Goal: Find specific page/section: Find specific page/section

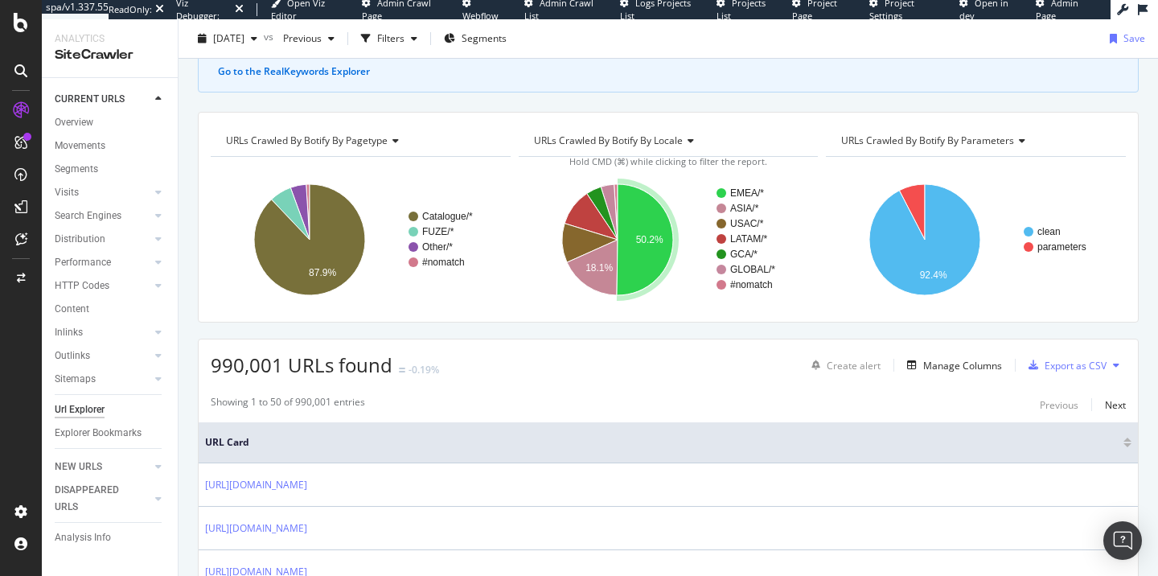
scroll to position [265, 0]
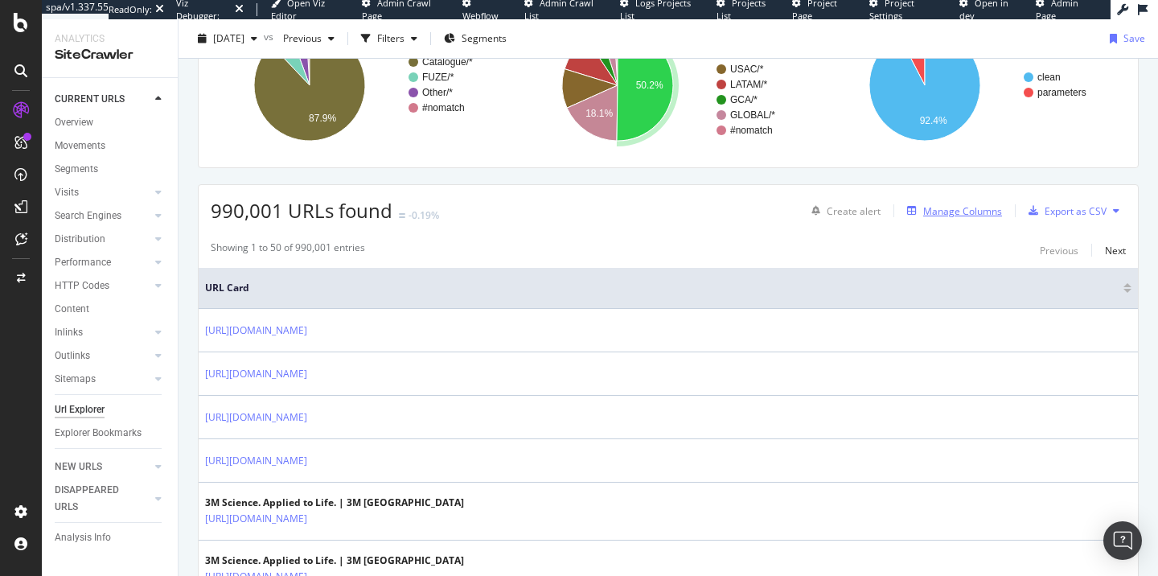
click at [946, 209] on div "Manage Columns" at bounding box center [962, 211] width 79 height 14
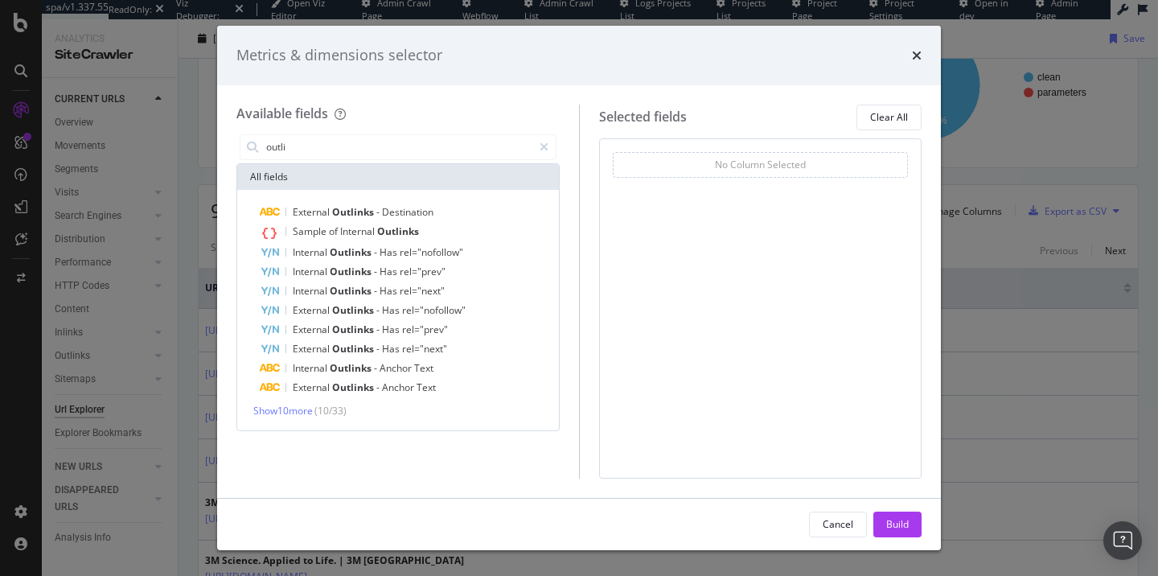
type input "outil"
